Goal: Share content: Share content

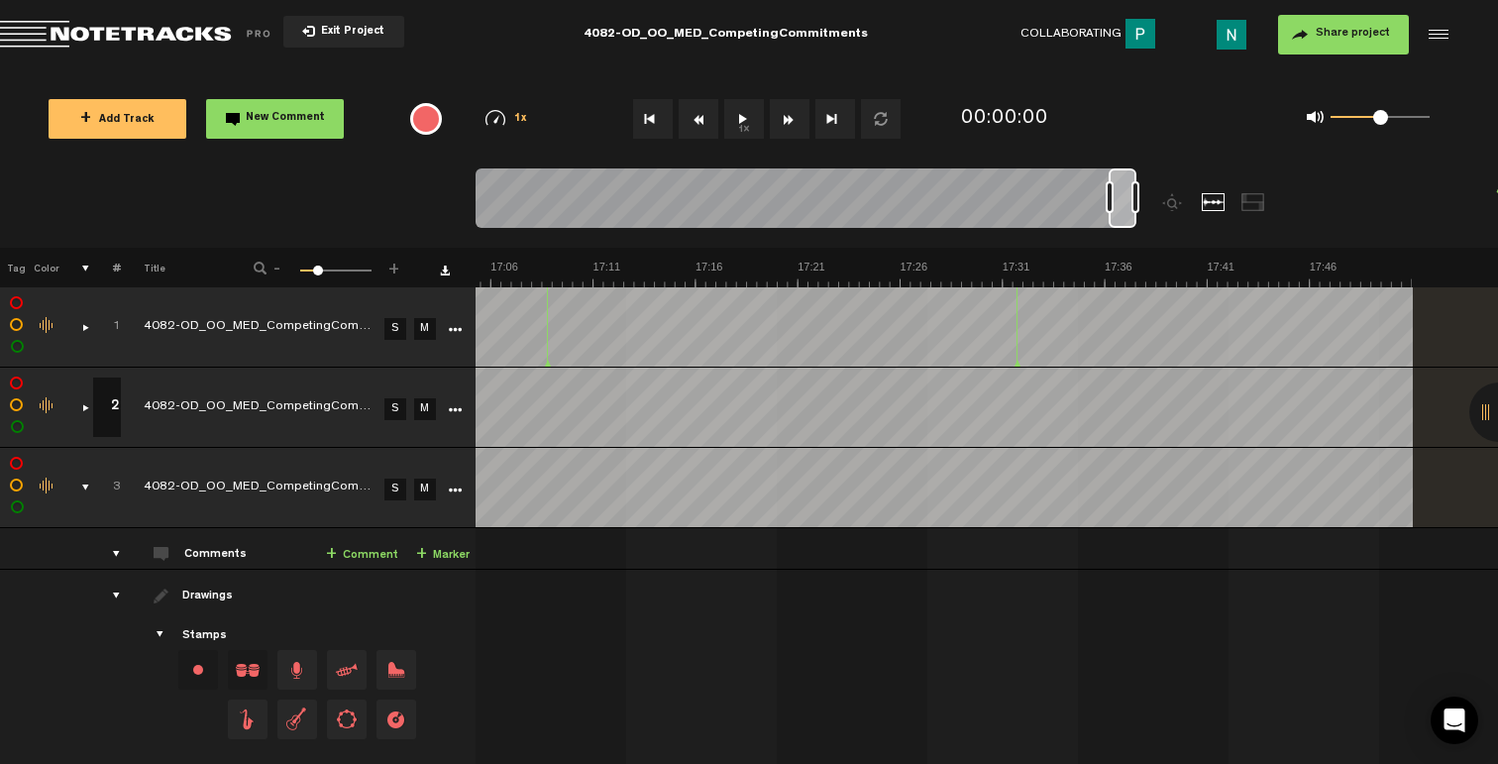
scroll to position [0, 20555]
click at [85, 479] on div "comments, stamps & drawings" at bounding box center [76, 488] width 31 height 20
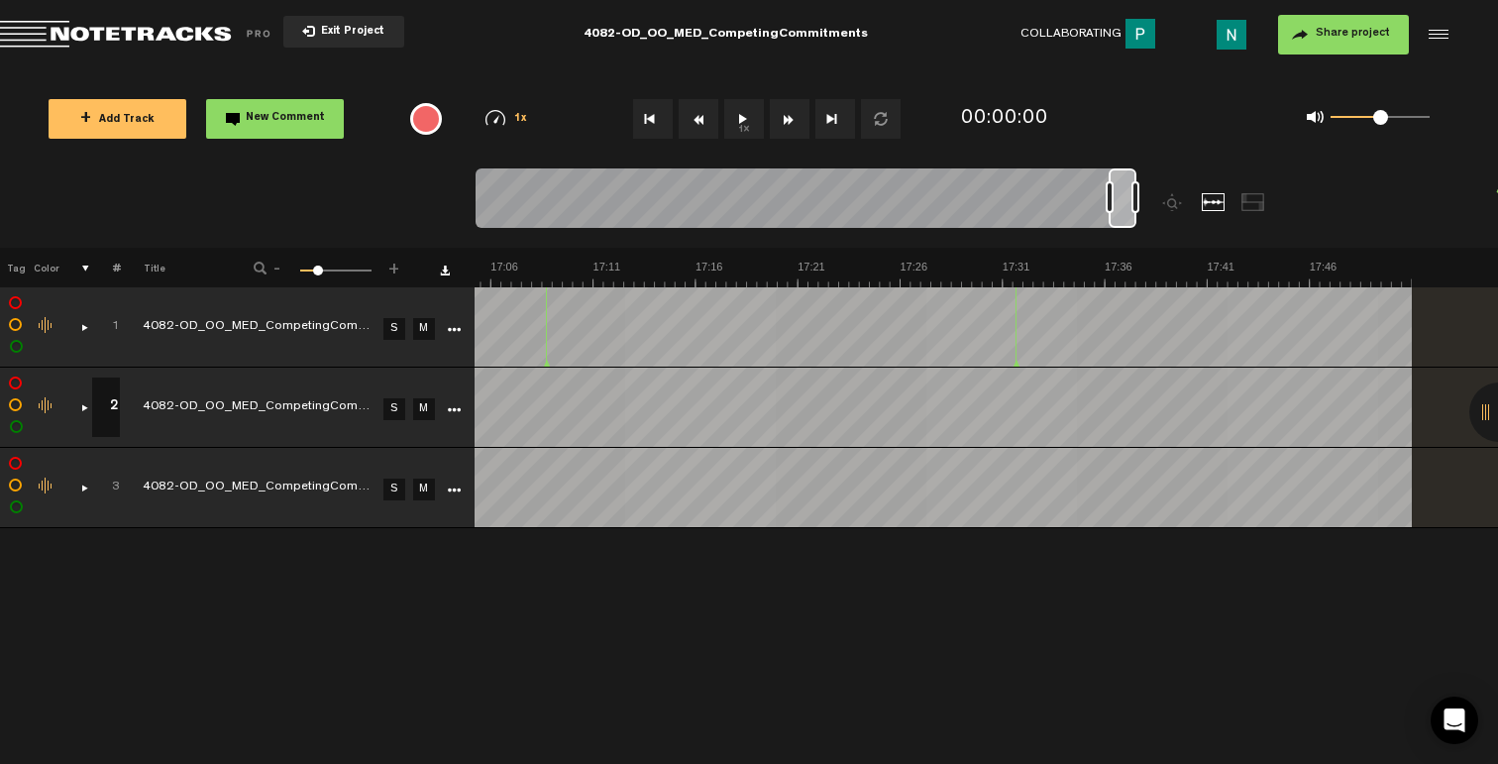
click at [349, 25] on button "Exit Project" at bounding box center [343, 32] width 121 height 32
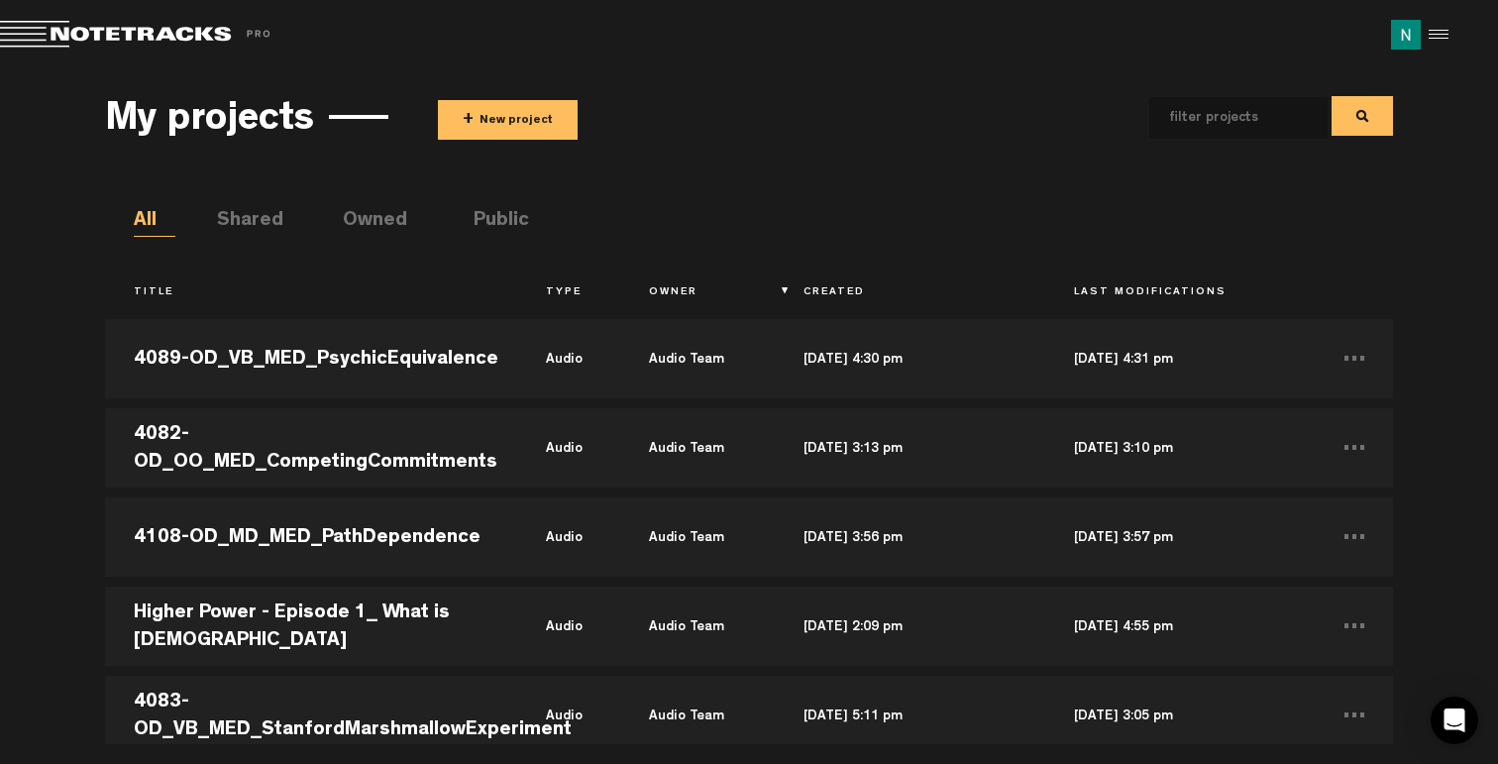
click at [482, 127] on button "+ New project" at bounding box center [508, 120] width 140 height 40
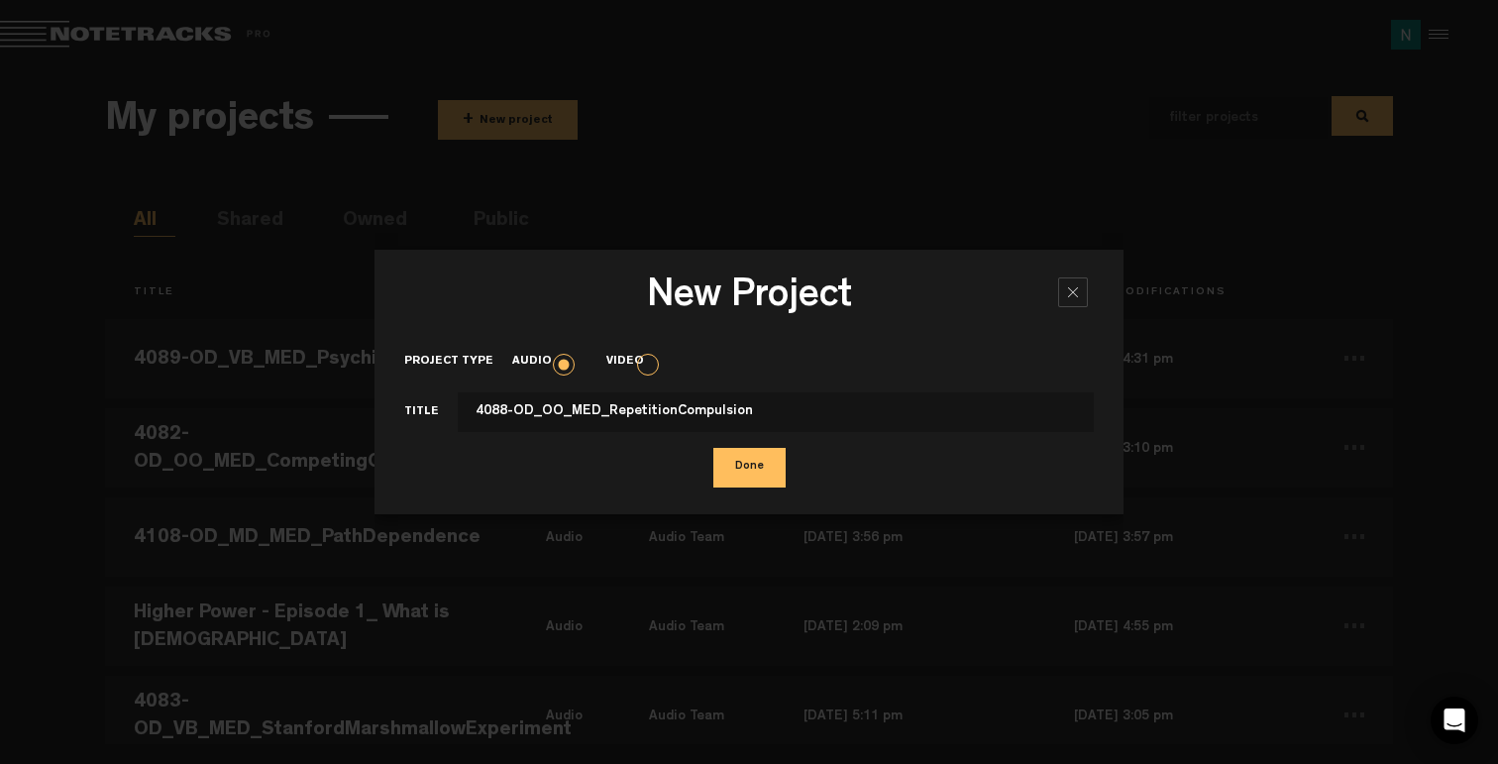
type input "4088-OD_OO_MED_RepetitionCompulsion"
click at [713, 448] on button "Done" at bounding box center [749, 468] width 72 height 40
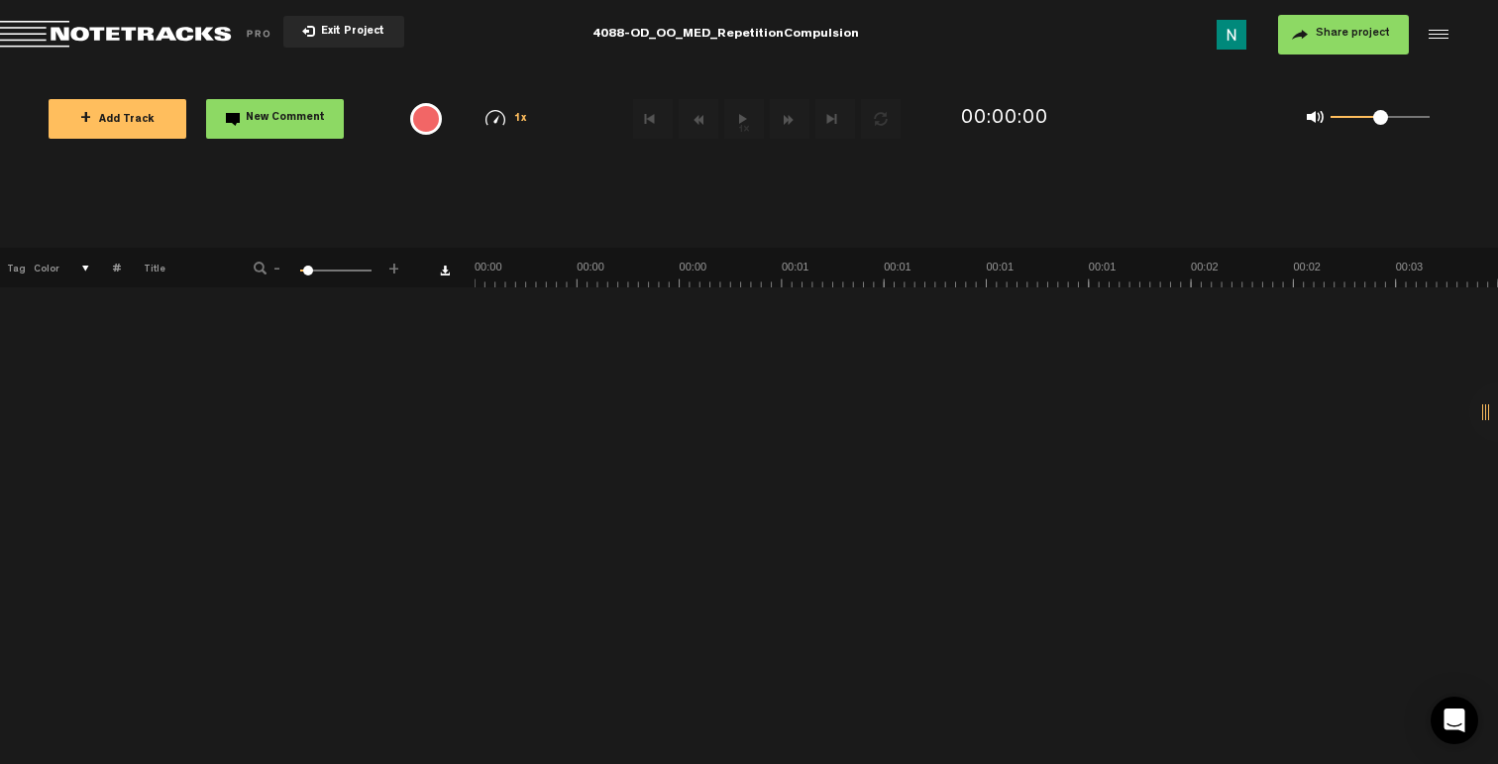
click at [1340, 40] on span "Share project" at bounding box center [1353, 34] width 74 height 12
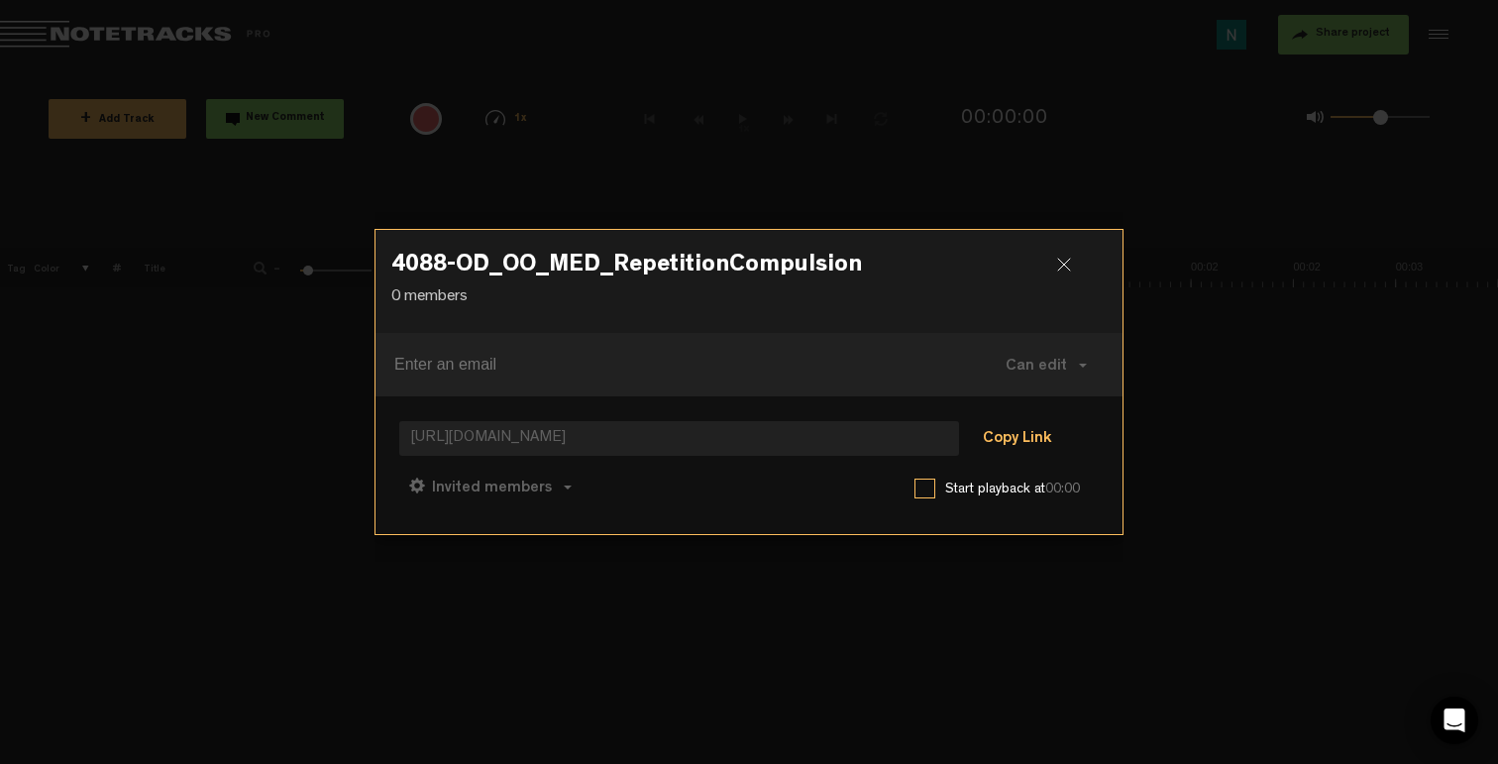
click at [1020, 425] on button "Copy Link" at bounding box center [1017, 440] width 108 height 40
click at [610, 486] on span "Can comment" at bounding box center [578, 489] width 101 height 16
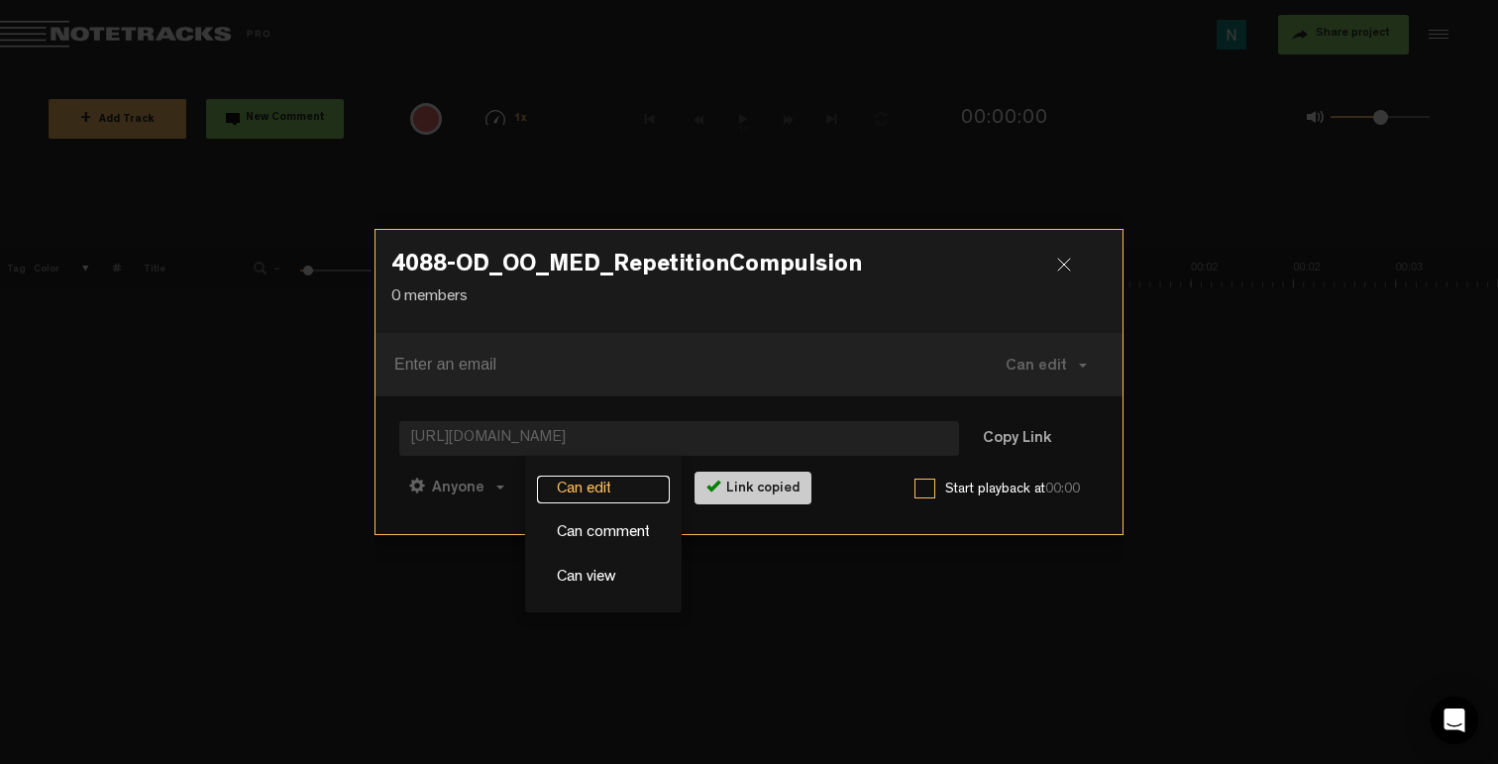
click at [576, 482] on link "Can edit" at bounding box center [603, 490] width 133 height 29
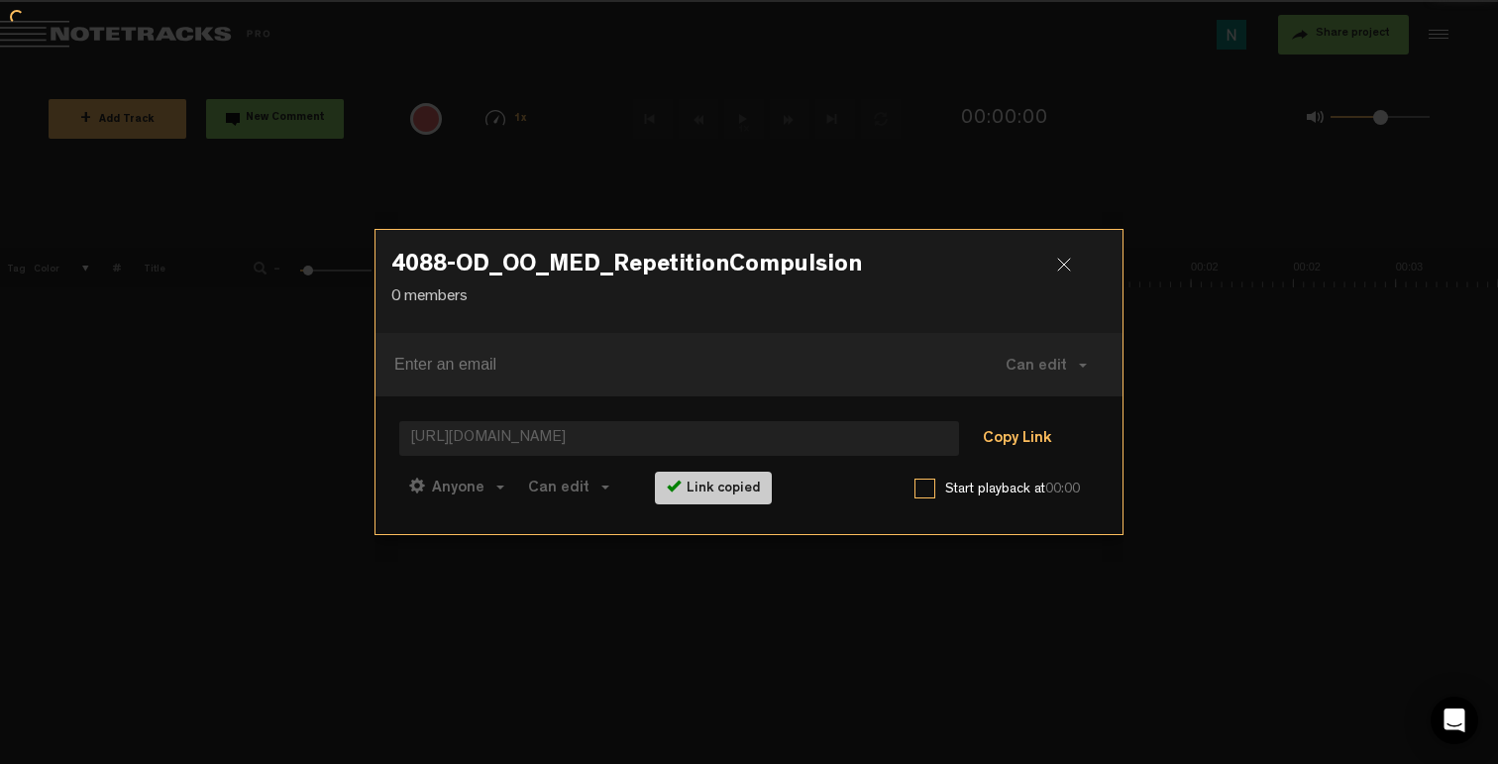
drag, startPoint x: 1011, startPoint y: 441, endPoint x: 988, endPoint y: 437, distance: 23.1
click at [1011, 441] on button "Copy Link" at bounding box center [1017, 440] width 108 height 40
